Goal: Information Seeking & Learning: Learn about a topic

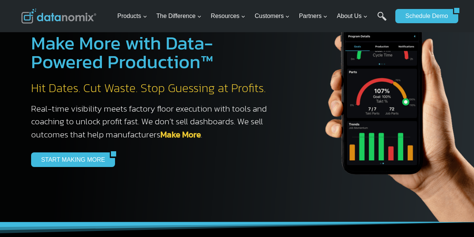
scroll to position [75, 0]
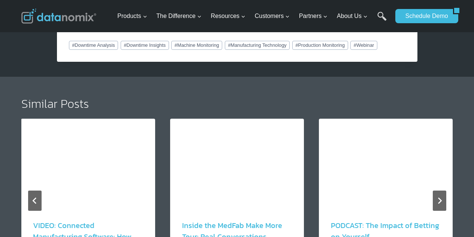
scroll to position [750, 0]
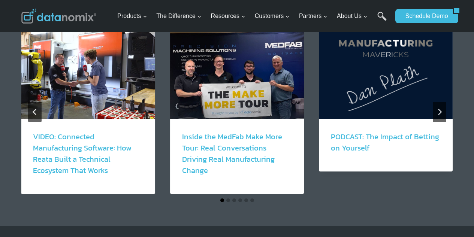
click at [222, 201] on button "Go to slide 1" at bounding box center [222, 201] width 4 height 4
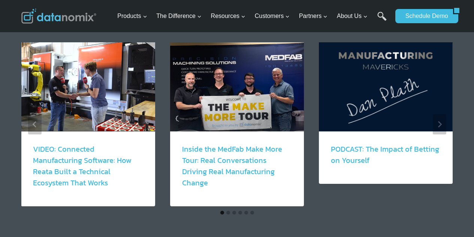
scroll to position [825, 0]
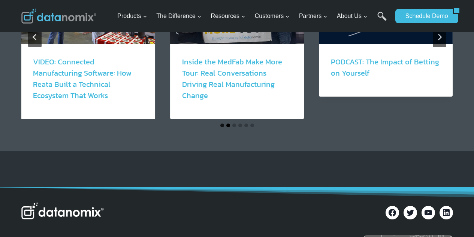
click at [229, 127] on button "Go to slide 2" at bounding box center [228, 126] width 4 height 4
